Goal: Task Accomplishment & Management: Use online tool/utility

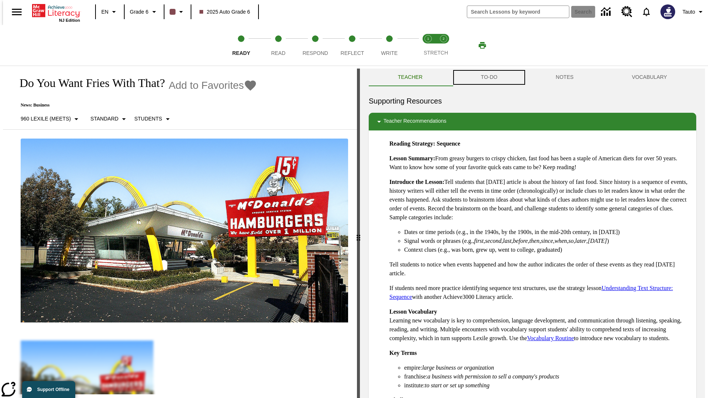
click at [489, 77] on button "TO-DO" at bounding box center [489, 78] width 75 height 18
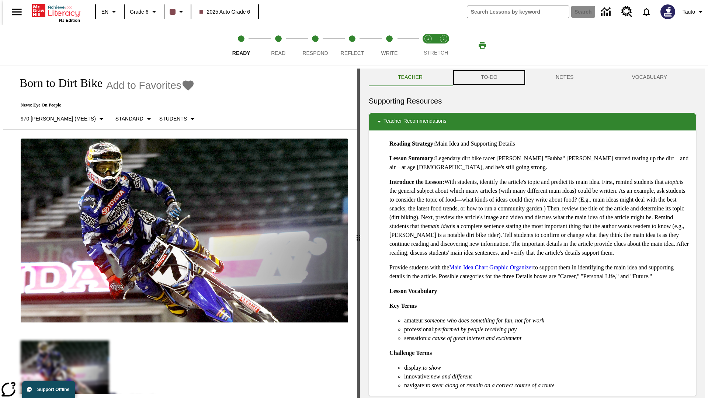
click at [489, 77] on button "TO-DO" at bounding box center [489, 78] width 75 height 18
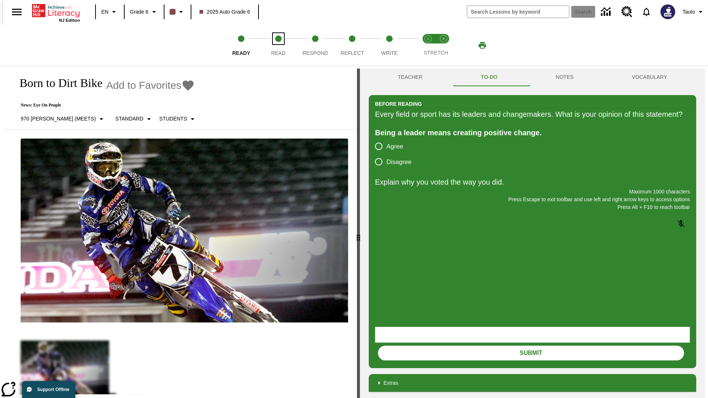
click at [278, 45] on span "Read" at bounding box center [278, 50] width 14 height 13
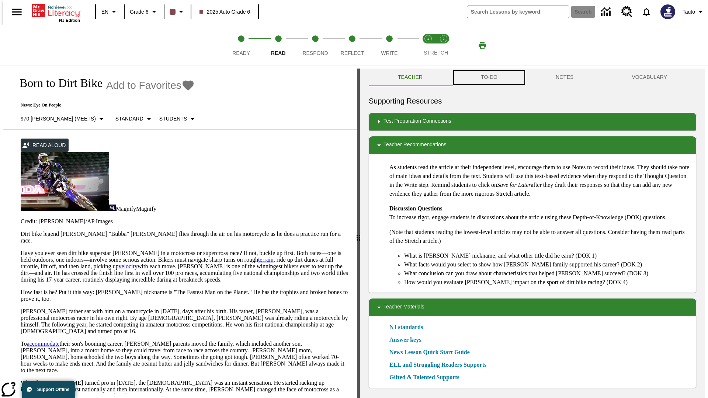
scroll to position [0, 0]
click at [489, 77] on button "TO-DO" at bounding box center [489, 77] width 75 height 18
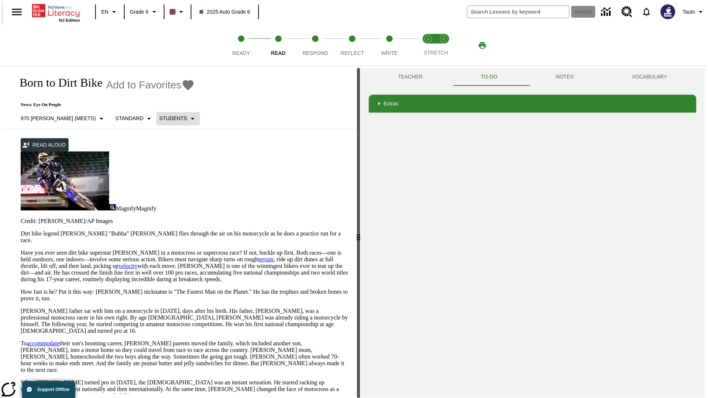
click at [159, 118] on p "Students" at bounding box center [173, 119] width 28 height 8
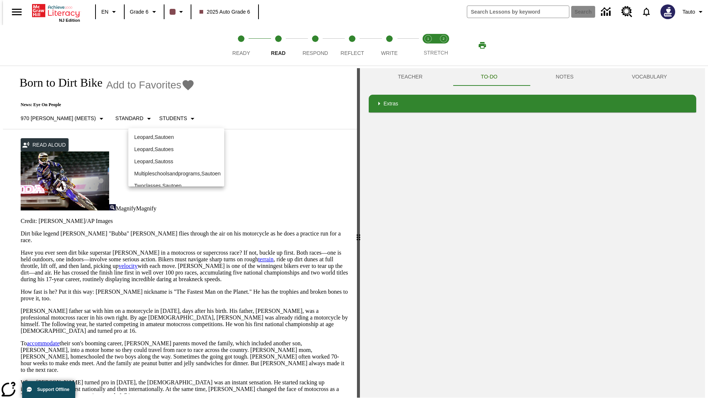
click at [170, 134] on p "Leopard , Sautoen" at bounding box center [176, 138] width 84 height 8
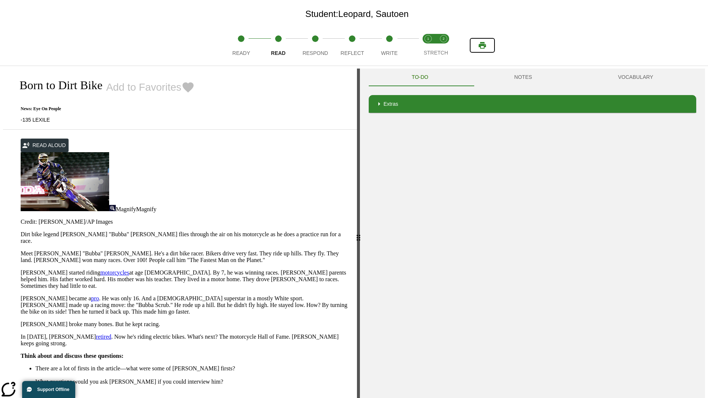
click at [483, 45] on icon "Print" at bounding box center [482, 45] width 7 height 7
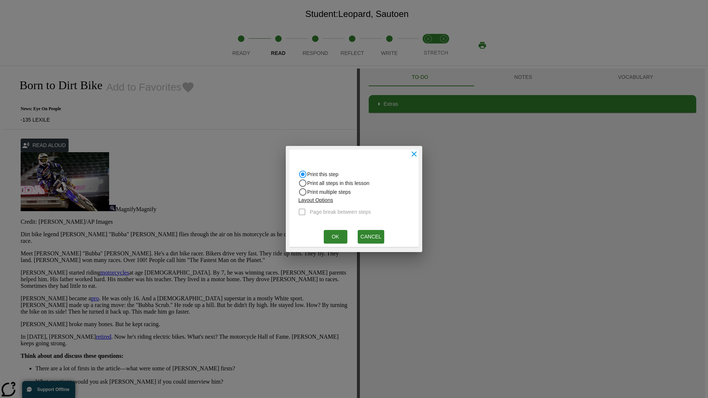
click at [303, 183] on input "Print all steps in this lesson" at bounding box center [302, 183] width 9 height 9
radio input "true"
radio input "false"
checkbox input "true"
click at [335, 237] on button "Ok" at bounding box center [336, 237] width 24 height 14
